Goal: Task Accomplishment & Management: Use online tool/utility

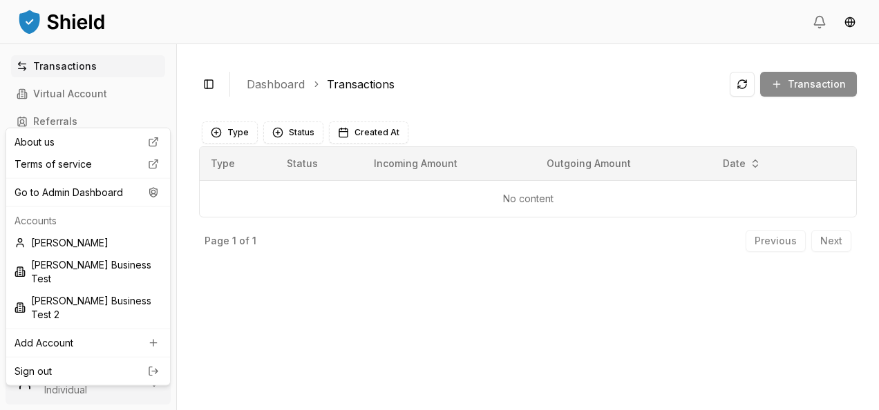
click at [75, 383] on html "Transactions Virtual Account Referrals Invoices Wallet Scans Linked Accounts Wa…" at bounding box center [439, 205] width 879 height 410
click at [108, 194] on div "Go to Admin Dashboard" at bounding box center [88, 193] width 158 height 22
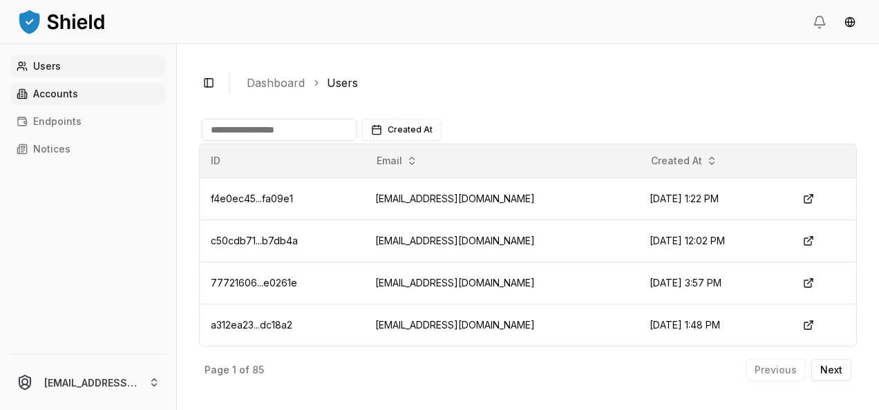
click at [90, 97] on link "Accounts" at bounding box center [88, 94] width 154 height 22
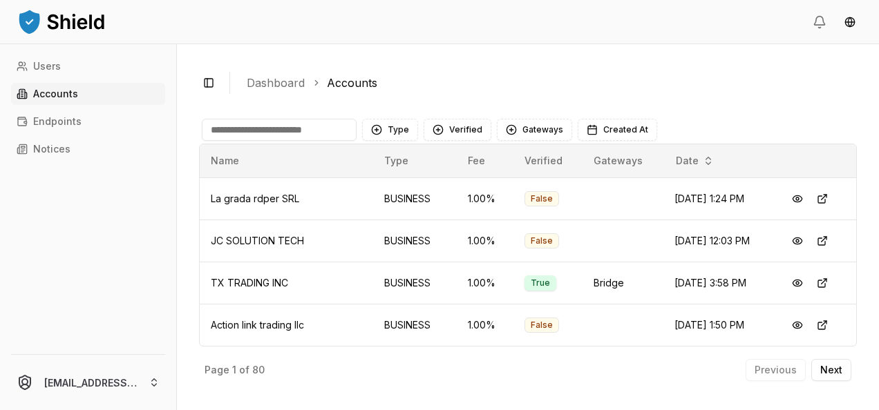
click at [272, 131] on input at bounding box center [279, 130] width 155 height 22
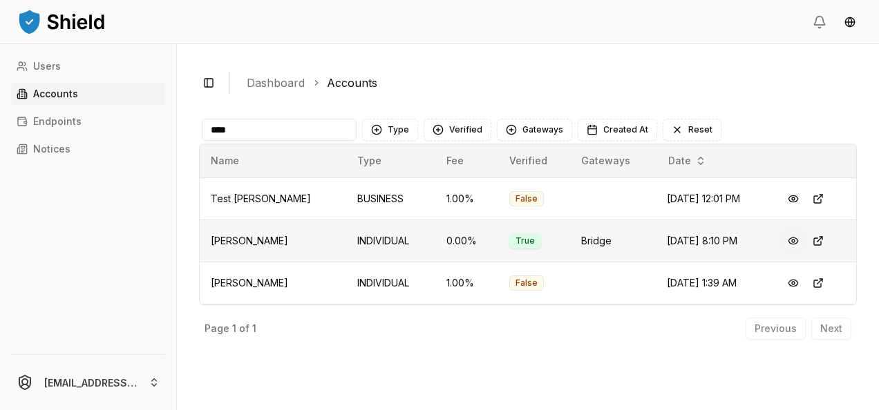
type input "****"
click at [792, 239] on button at bounding box center [793, 241] width 25 height 25
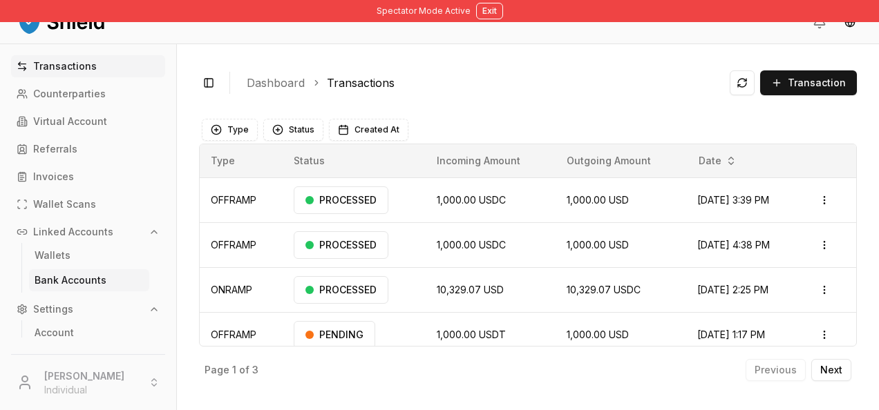
click at [85, 276] on p "Bank Accounts" at bounding box center [71, 281] width 72 height 10
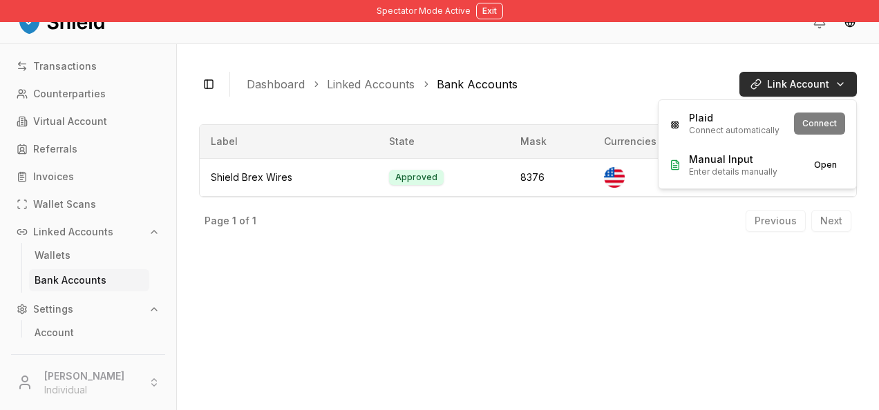
click at [828, 82] on html "Spectator Mode Active Exit Transactions Counterparties Virtual Account Referral…" at bounding box center [439, 205] width 879 height 410
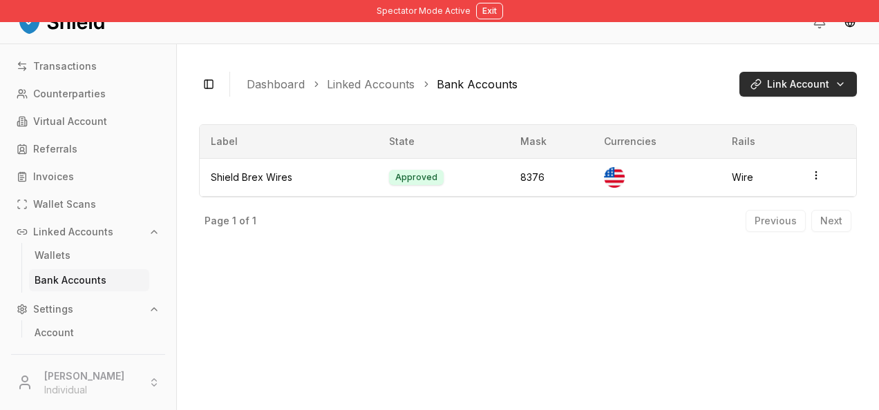
click at [779, 84] on html "Spectator Mode Active Exit Transactions Counterparties Virtual Account Referral…" at bounding box center [439, 205] width 879 height 410
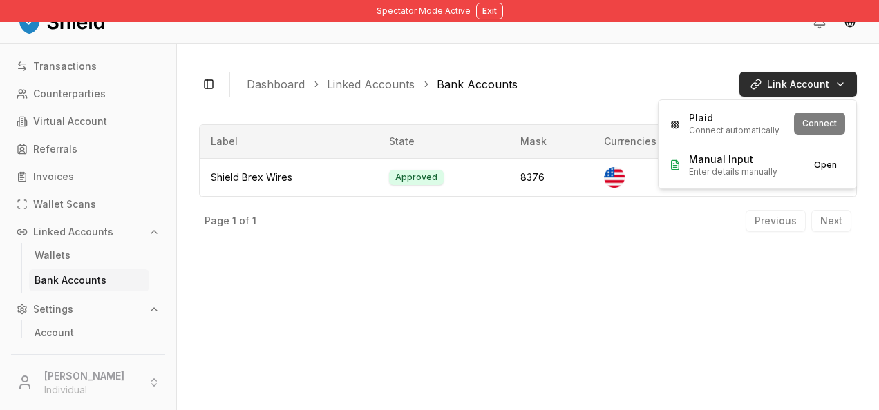
click at [766, 75] on html "Spectator Mode Active Exit Transactions Counterparties Virtual Account Referral…" at bounding box center [439, 205] width 879 height 410
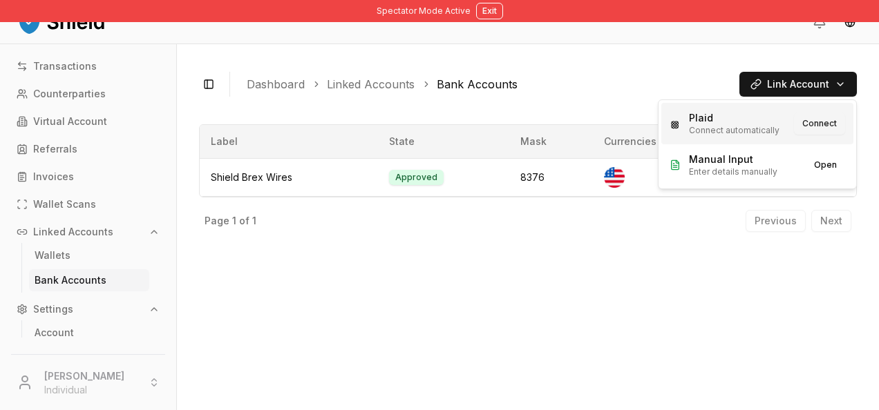
click at [824, 127] on button "Connect" at bounding box center [819, 124] width 51 height 22
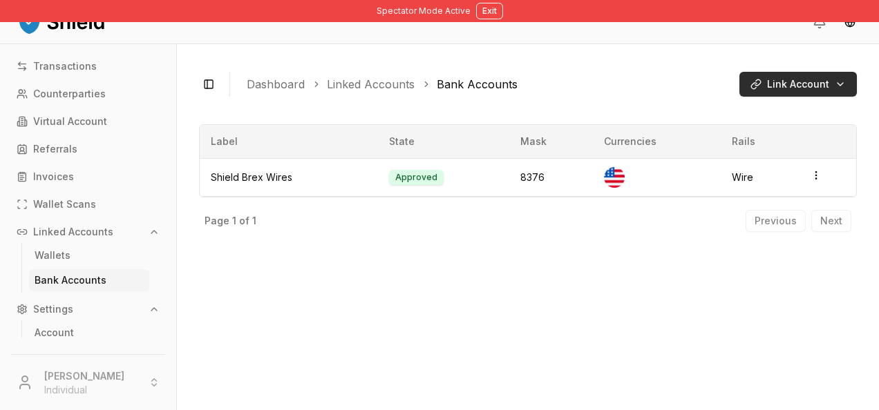
click at [811, 88] on html "Spectator Mode Active Exit Transactions Counterparties Virtual Account Referral…" at bounding box center [439, 205] width 879 height 410
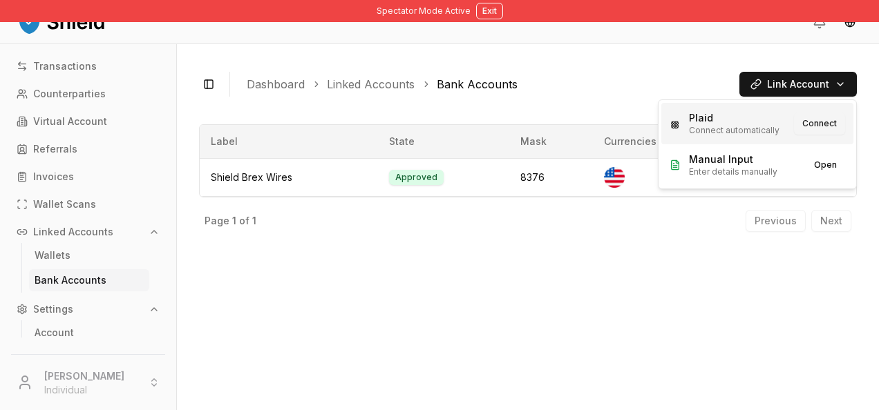
click at [824, 124] on button "Connect" at bounding box center [819, 124] width 51 height 22
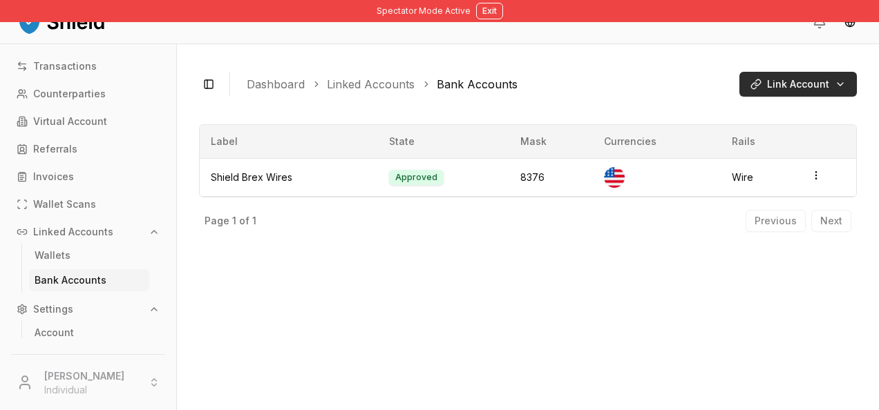
click at [808, 77] on html "Spectator Mode Active Exit Transactions Counterparties Virtual Account Referral…" at bounding box center [439, 205] width 879 height 410
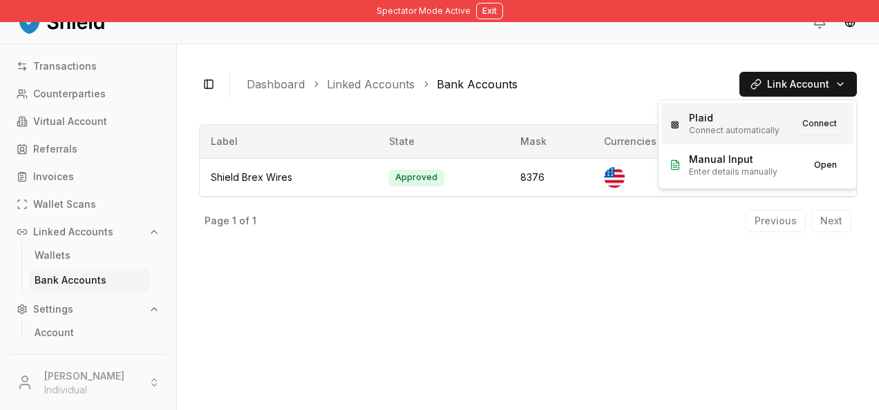
click at [817, 127] on button "Connect" at bounding box center [819, 124] width 51 height 22
